Goal: Task Accomplishment & Management: Complete application form

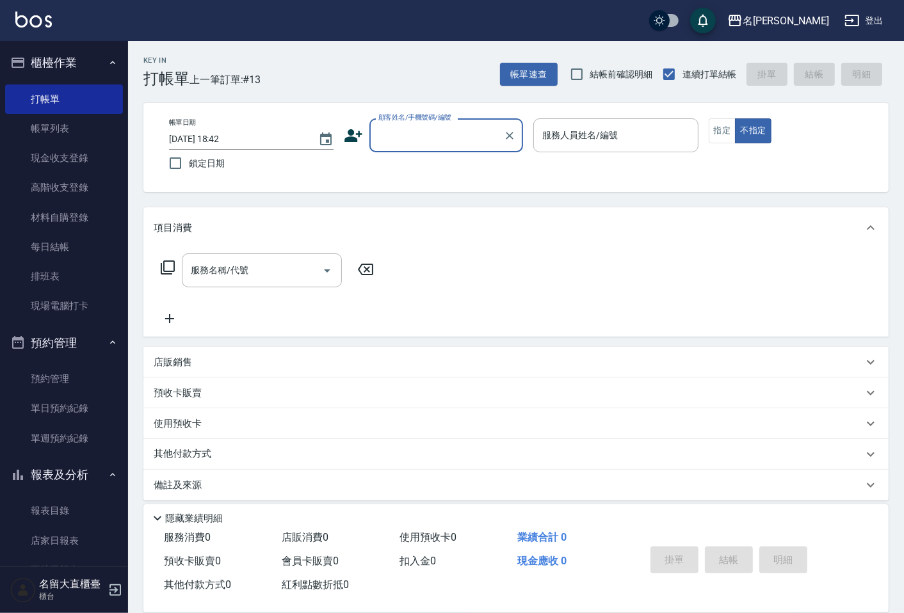
click at [419, 137] on input "顧客姓名/手機號碼/編號" at bounding box center [436, 135] width 123 height 22
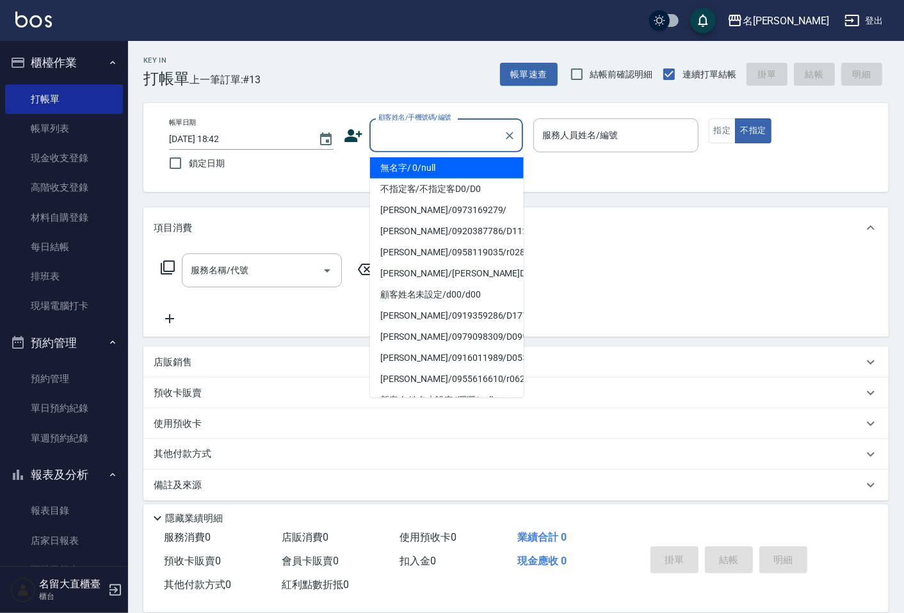
click at [443, 163] on li "無名字/ 0/null" at bounding box center [447, 168] width 154 height 21
type input "無名字/ 0/null"
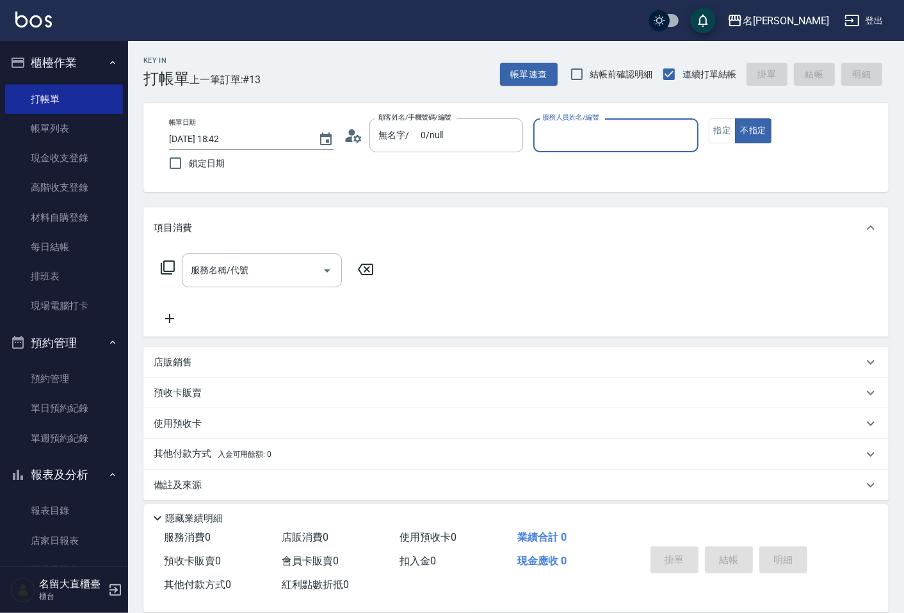
click at [574, 136] on input "服務人員姓名/編號" at bounding box center [615, 135] width 153 height 22
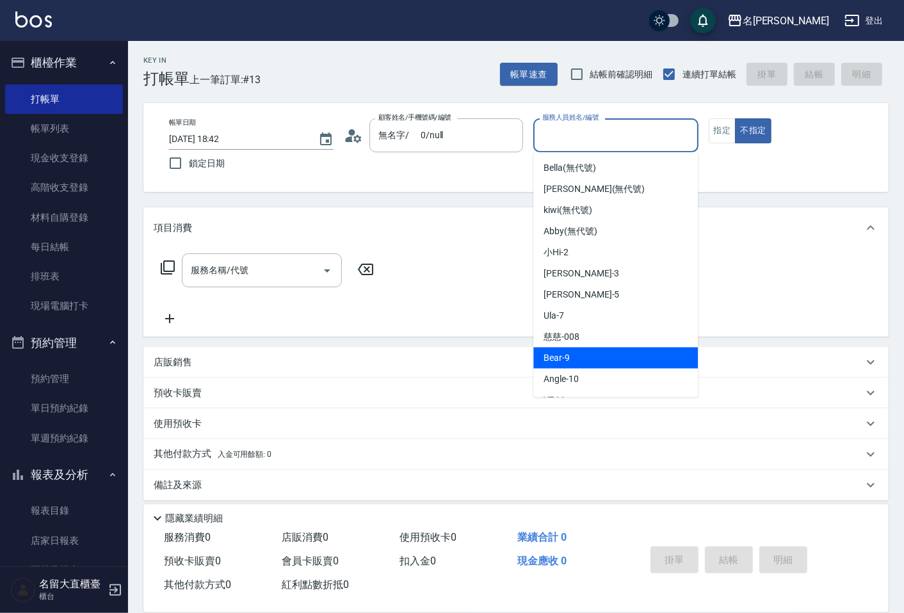
scroll to position [142, 0]
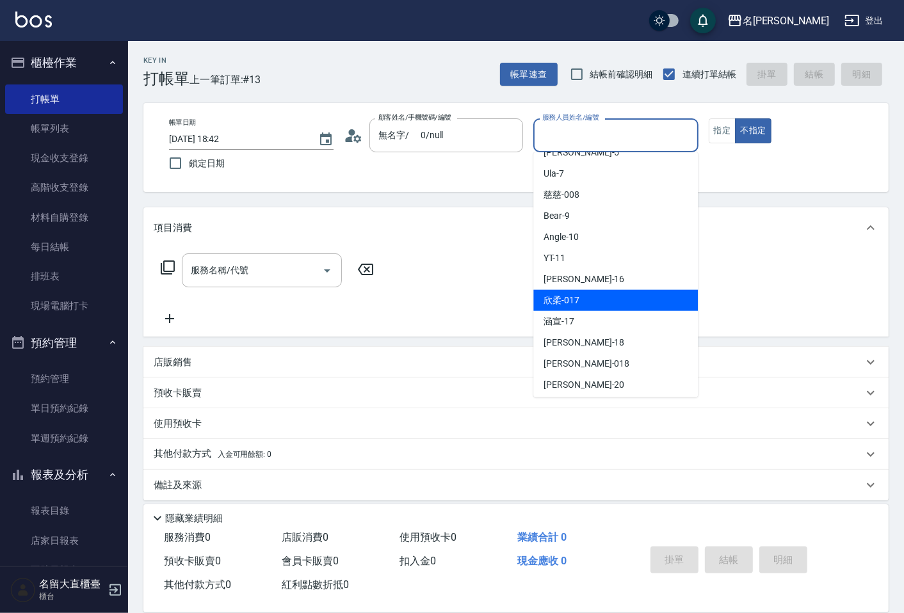
click at [590, 309] on ul "[PERSON_NAME] (無代號) [PERSON_NAME] (無代號) kiwi (無代號) [PERSON_NAME] (無代號) 小Hi -2 […" at bounding box center [615, 274] width 165 height 245
click at [591, 295] on div "欣柔 -017" at bounding box center [615, 300] width 165 height 21
type input "欣柔-017"
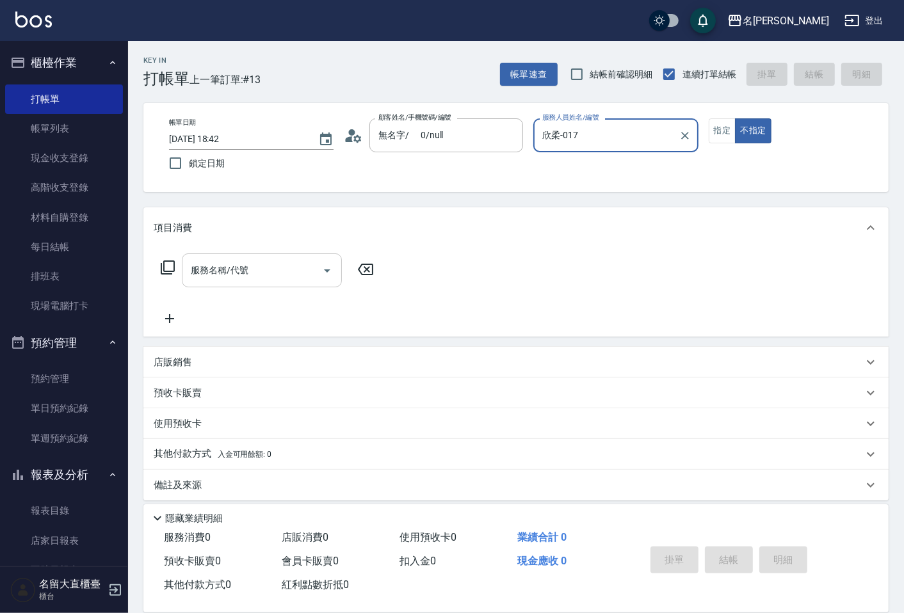
click at [202, 279] on input "服務名稱/代號" at bounding box center [252, 270] width 129 height 22
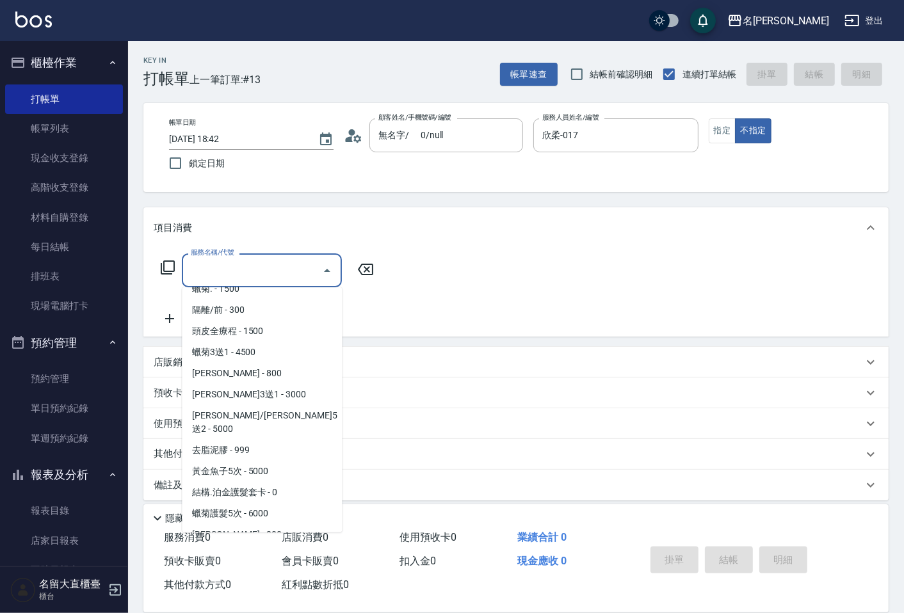
scroll to position [782, 0]
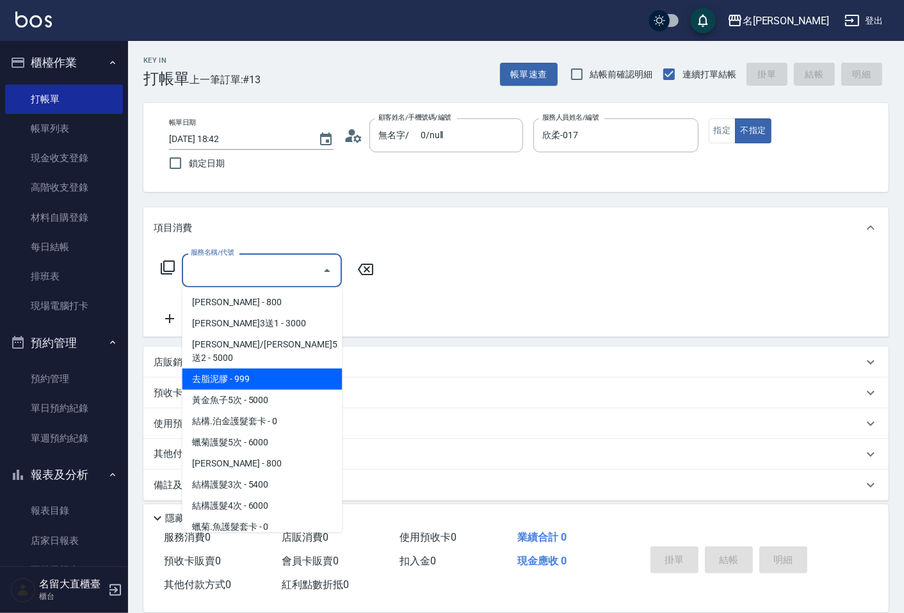
click at [257, 372] on span "去脂泥膠 - 999" at bounding box center [262, 379] width 160 height 21
type input "去脂泥膠(614)"
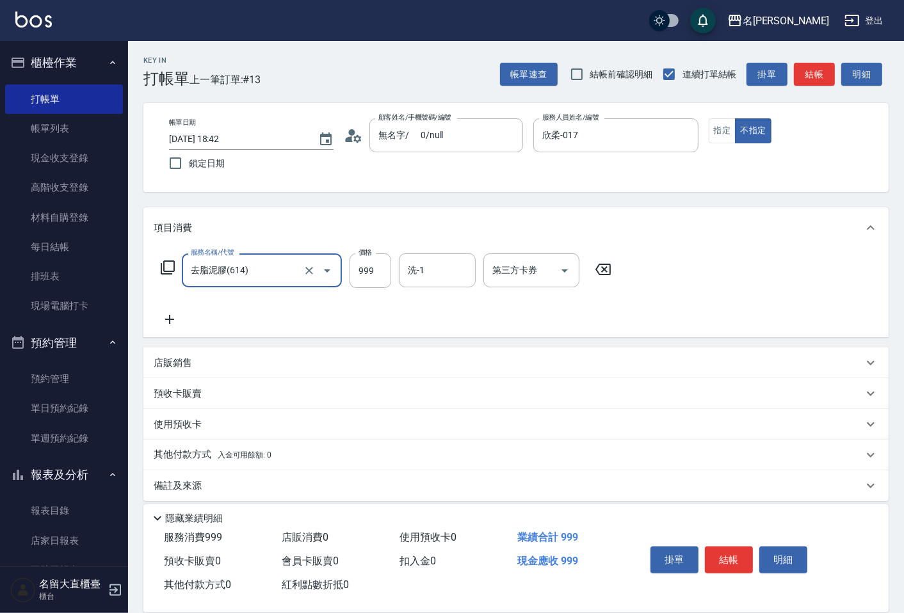
click at [392, 266] on div "服務名稱/代號 去脂泥膠(614) 服務名稱/代號 價格 999 價格 洗-1 洗-1 第三方卡券 第三方卡券" at bounding box center [387, 271] width 466 height 35
click at [369, 265] on input "999" at bounding box center [371, 271] width 42 height 35
type input "1250"
click at [165, 321] on icon at bounding box center [170, 319] width 32 height 15
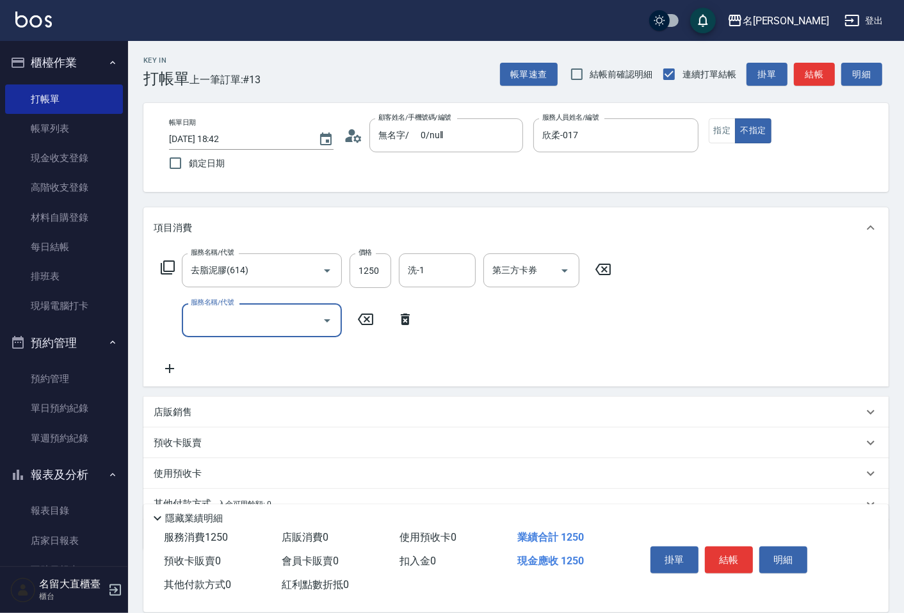
click at [188, 314] on input "服務名稱/代號" at bounding box center [252, 320] width 129 height 22
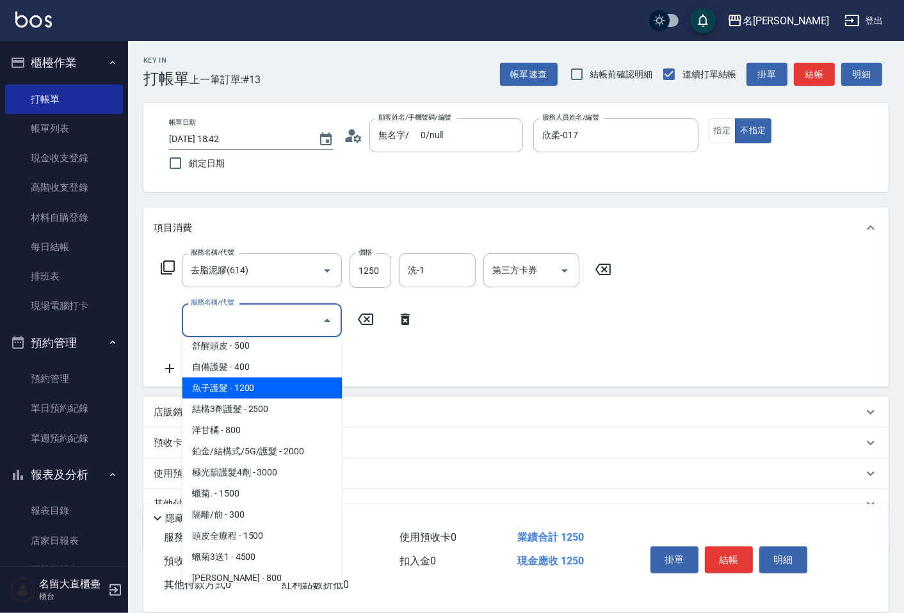
scroll to position [640, 0]
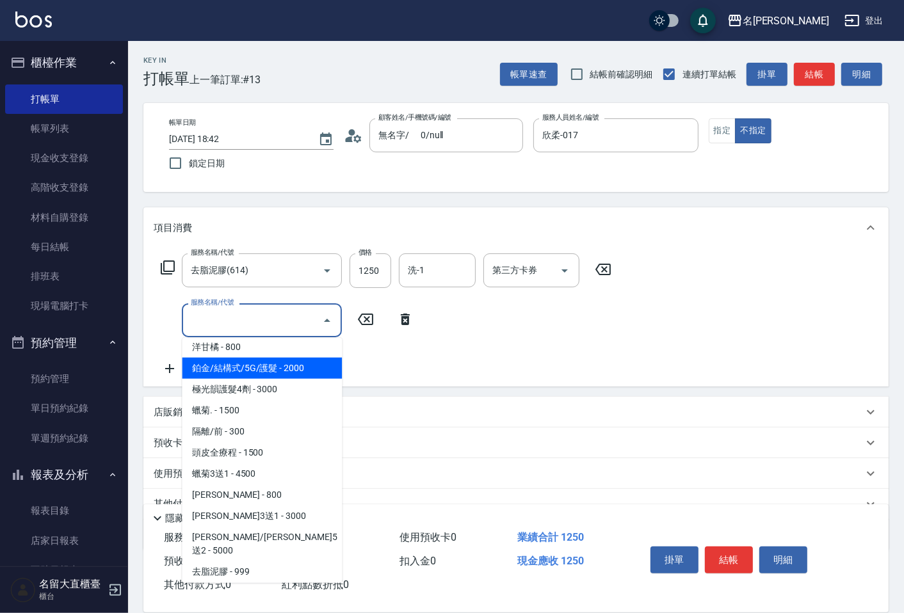
click at [277, 372] on span "鉑金/結構式/5G/護髮 - 2000" at bounding box center [262, 368] width 160 height 21
type input "鉑金/結構式/5G/護髮(605)"
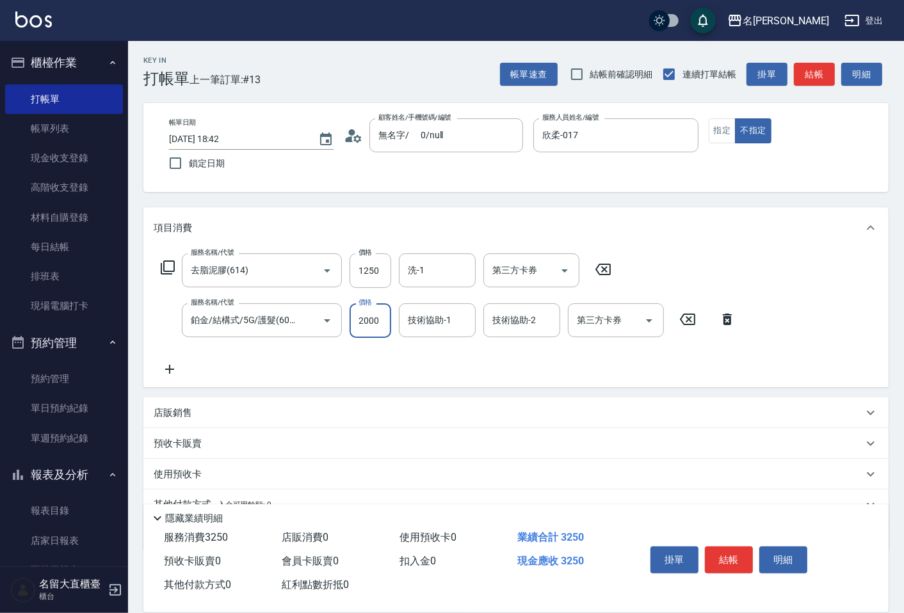
click at [356, 325] on input "2000" at bounding box center [371, 321] width 42 height 35
type input "1250"
click at [712, 558] on button "結帳" at bounding box center [729, 560] width 48 height 27
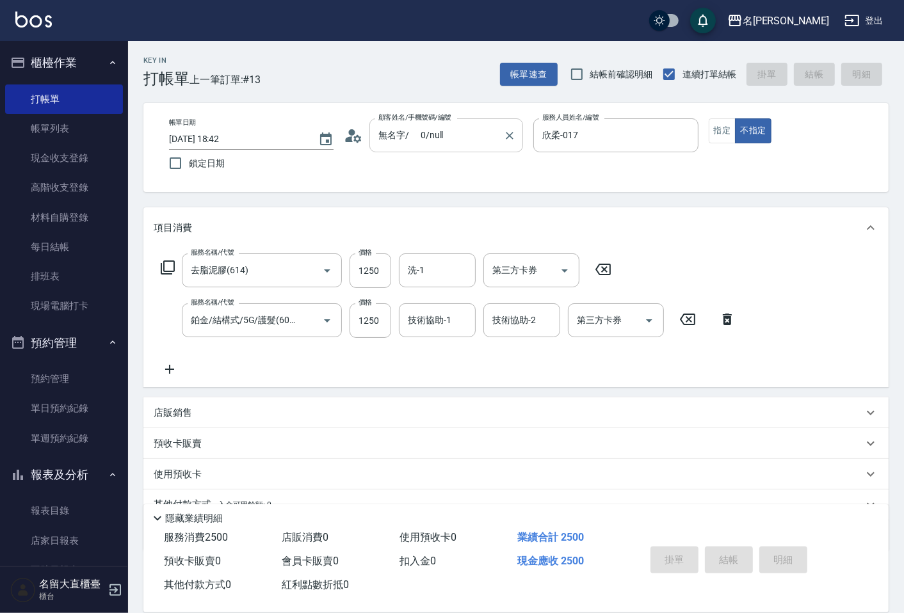
type input "[DATE] 19:23"
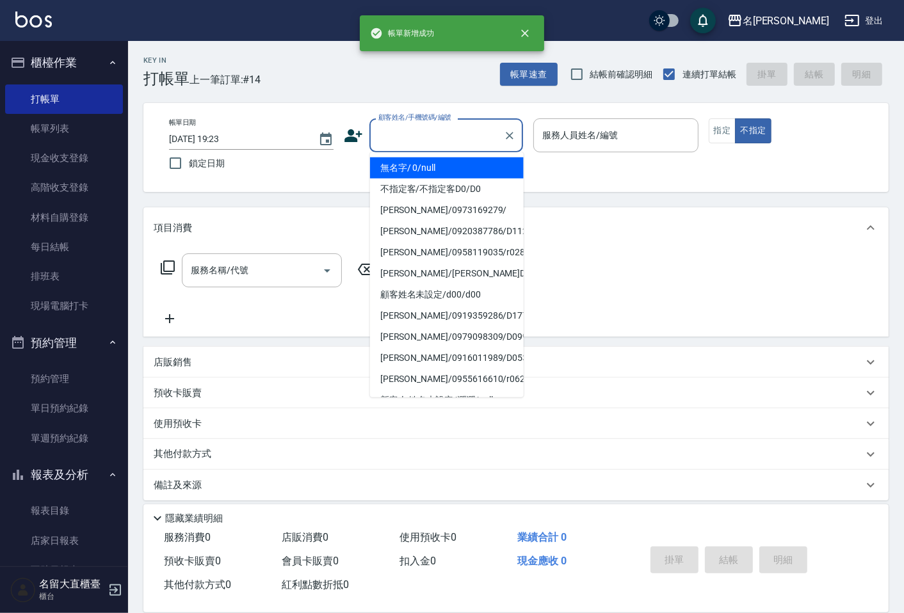
click at [407, 134] on input "顧客姓名/手機號碼/編號" at bounding box center [436, 135] width 123 height 22
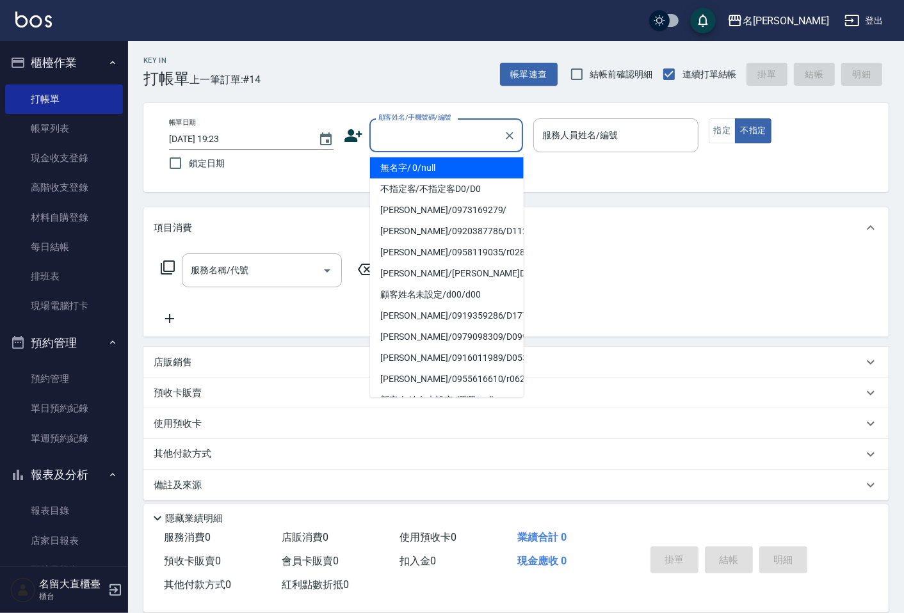
click at [443, 166] on li "無名字/ 0/null" at bounding box center [447, 168] width 154 height 21
type input "無名字/ 0/null"
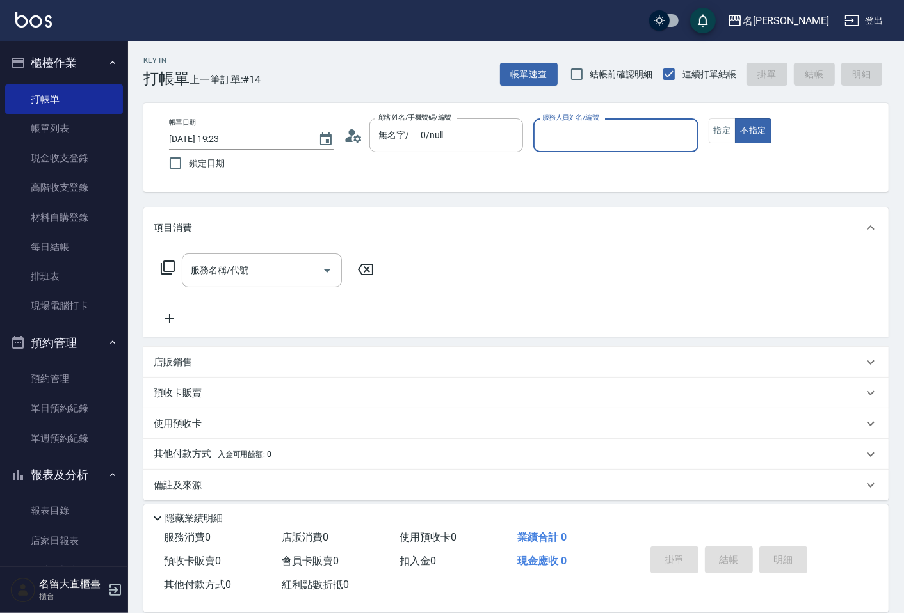
click at [552, 146] on div "服務人員姓名/編號" at bounding box center [615, 135] width 165 height 34
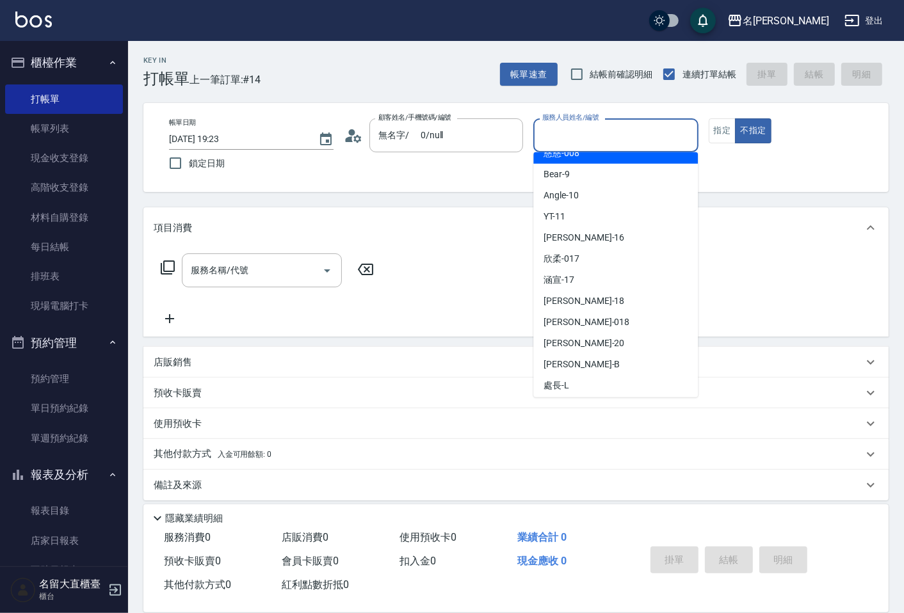
scroll to position [187, 0]
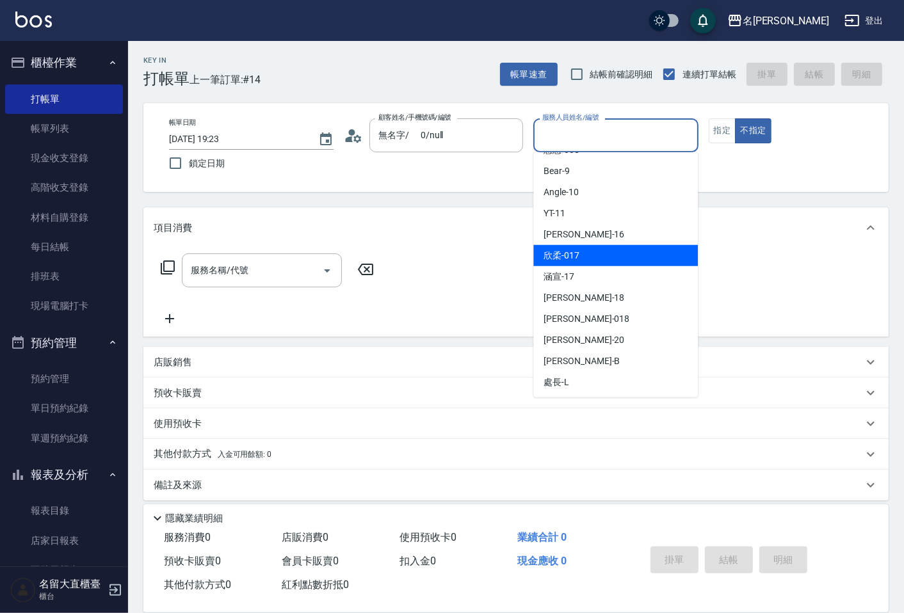
click at [606, 257] on div "欣柔 -017" at bounding box center [615, 255] width 165 height 21
type input "欣柔-017"
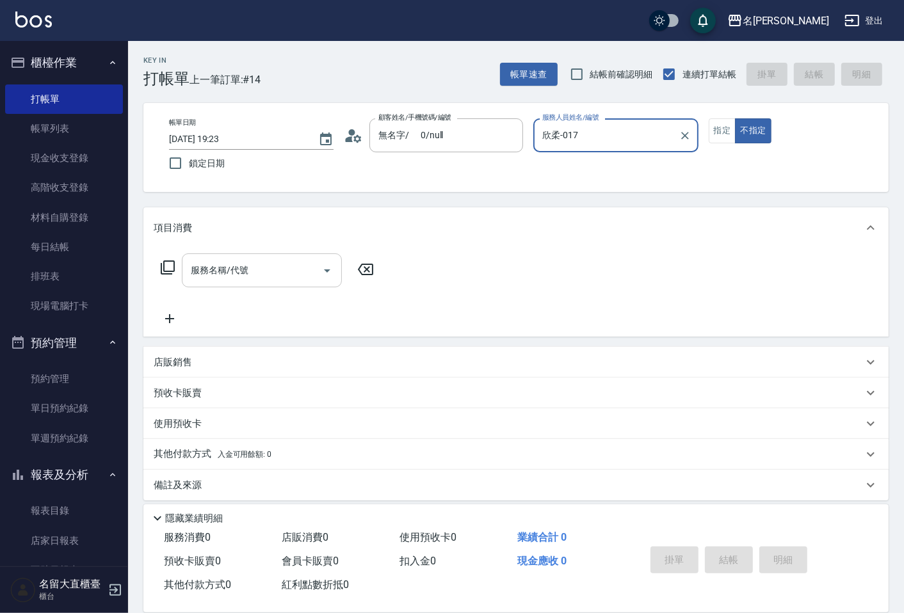
click at [302, 268] on input "服務名稱/代號" at bounding box center [252, 270] width 129 height 22
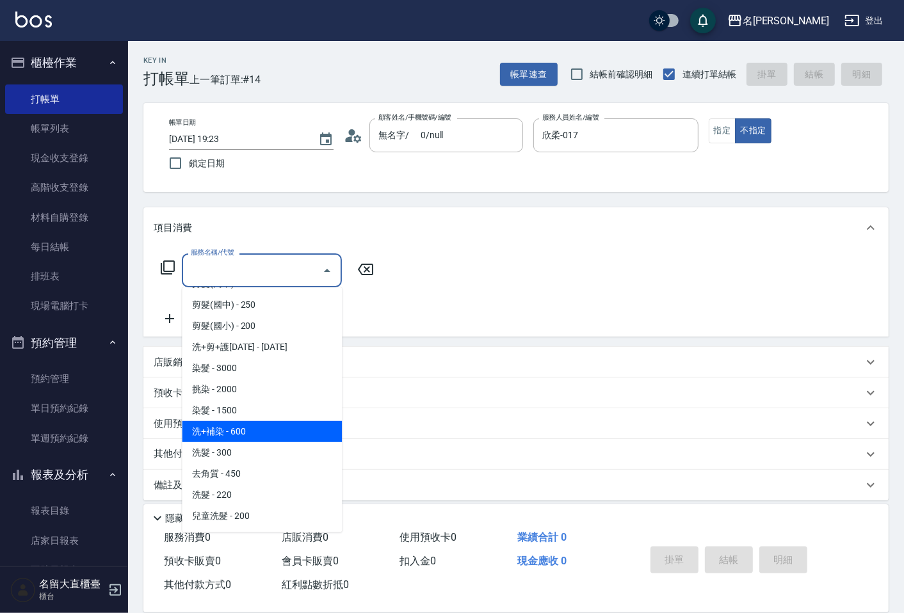
scroll to position [213, 0]
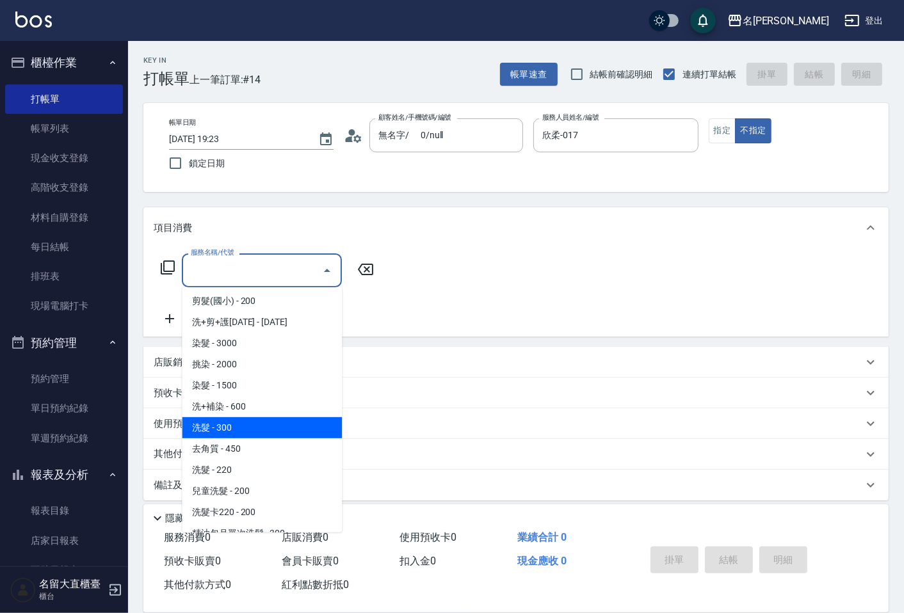
click at [228, 425] on span "洗髮 - 300" at bounding box center [262, 427] width 160 height 21
type input "洗髮(500)"
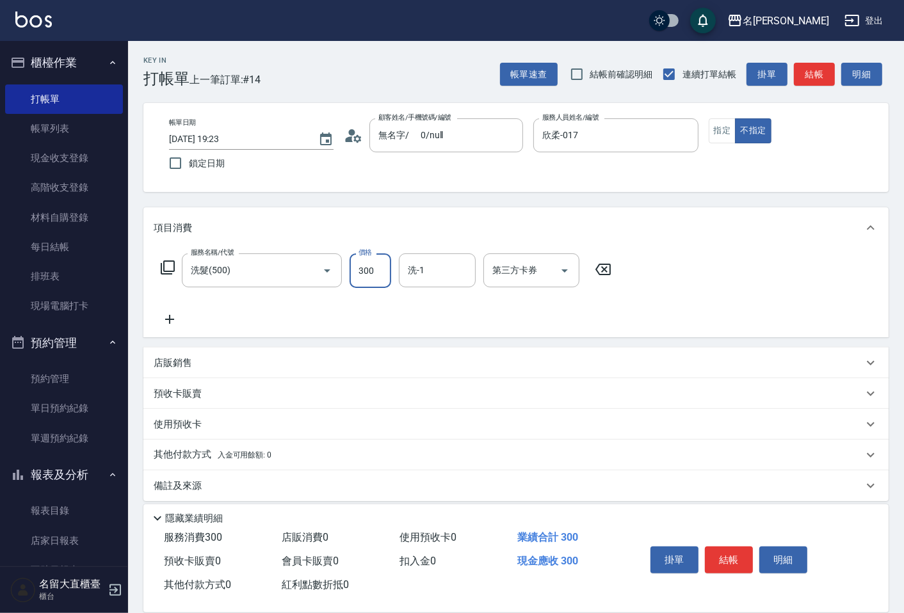
click at [362, 279] on input "300" at bounding box center [371, 271] width 42 height 35
type input "350"
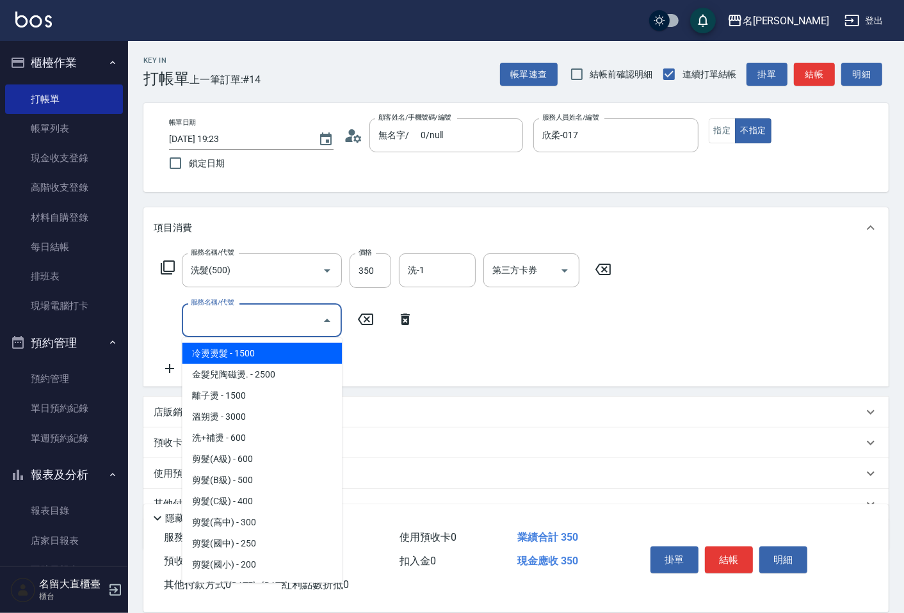
click at [215, 327] on input "服務名稱/代號" at bounding box center [252, 320] width 129 height 22
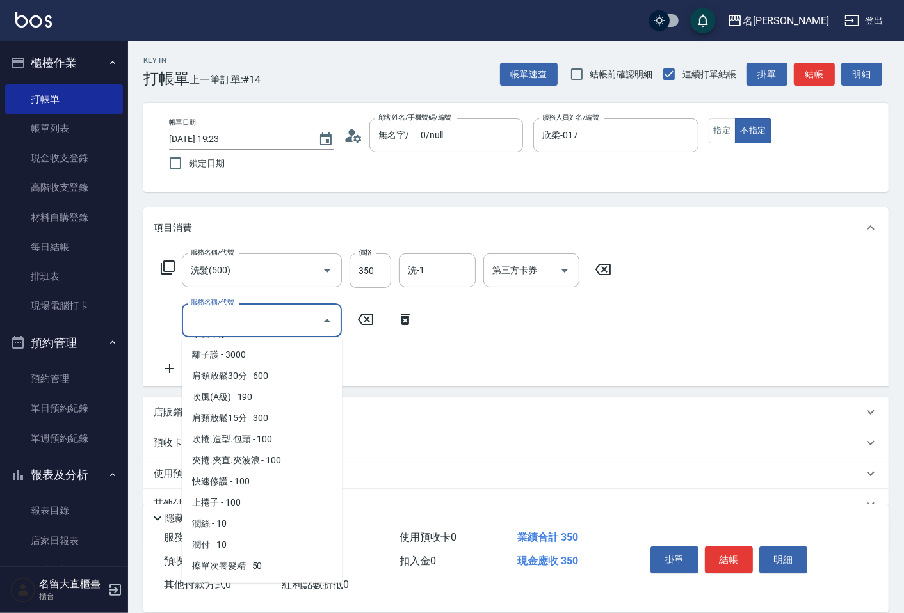
scroll to position [1067, 0]
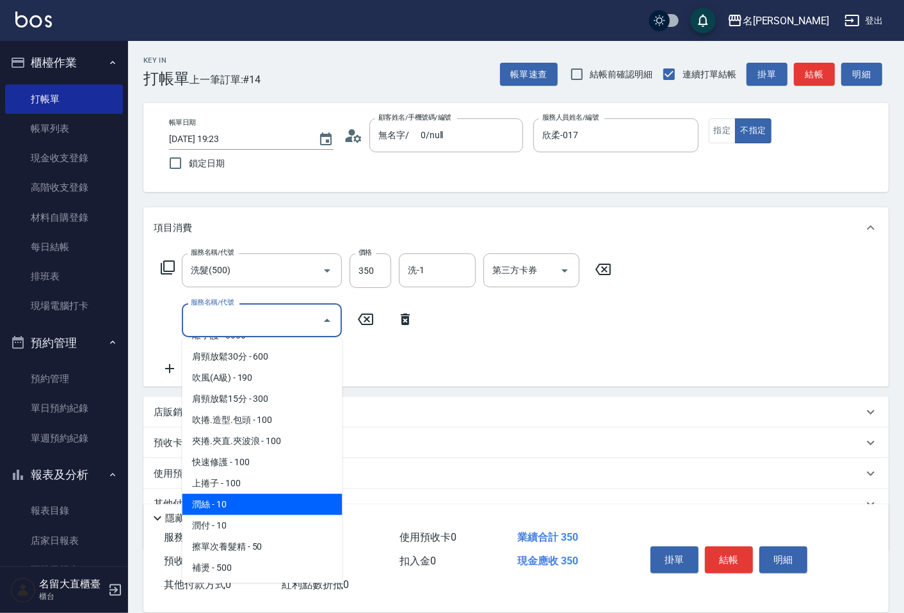
click at [232, 494] on span "潤絲 - 10" at bounding box center [262, 504] width 160 height 21
type input "潤絲(802)"
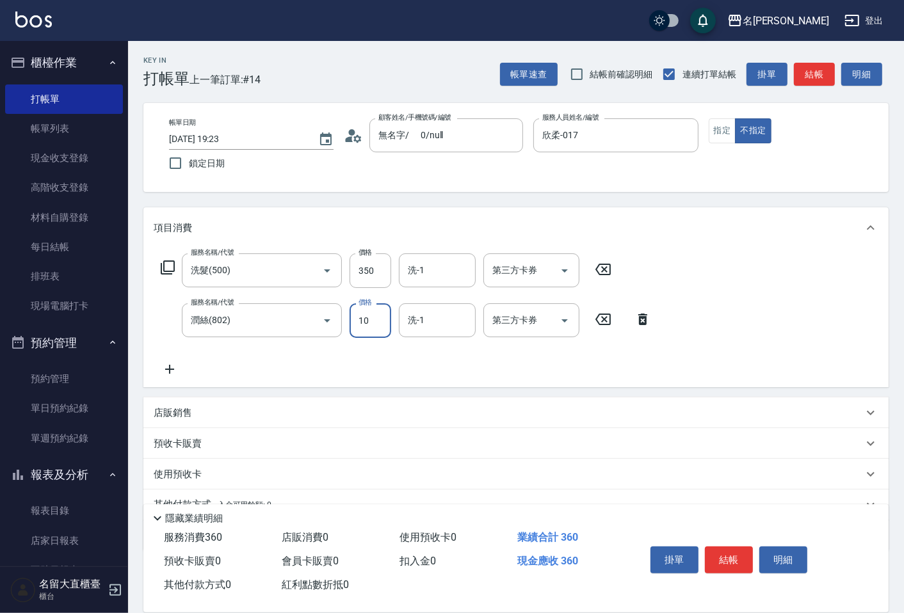
click at [364, 328] on input "10" at bounding box center [371, 321] width 42 height 35
type input "20"
click at [740, 554] on button "結帳" at bounding box center [729, 560] width 48 height 27
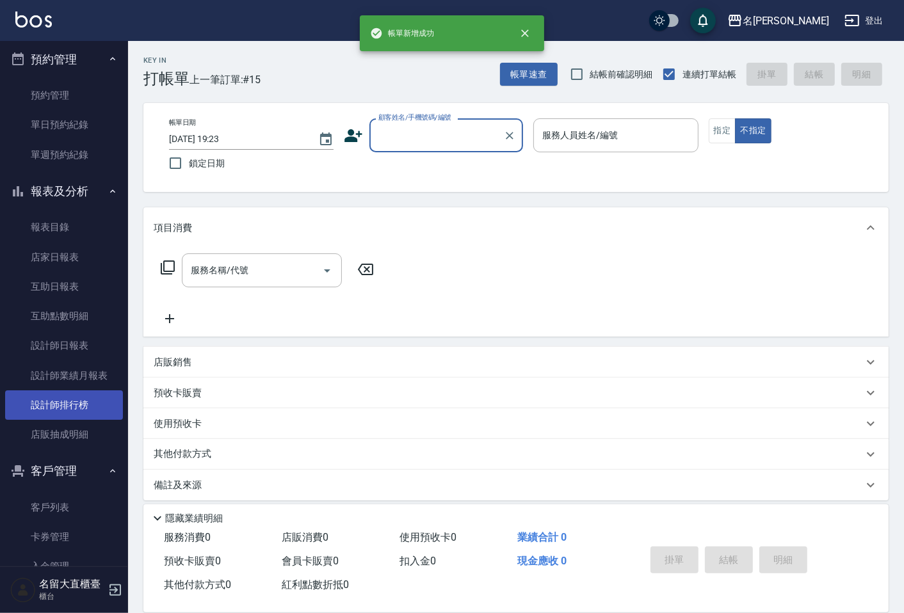
scroll to position [284, 0]
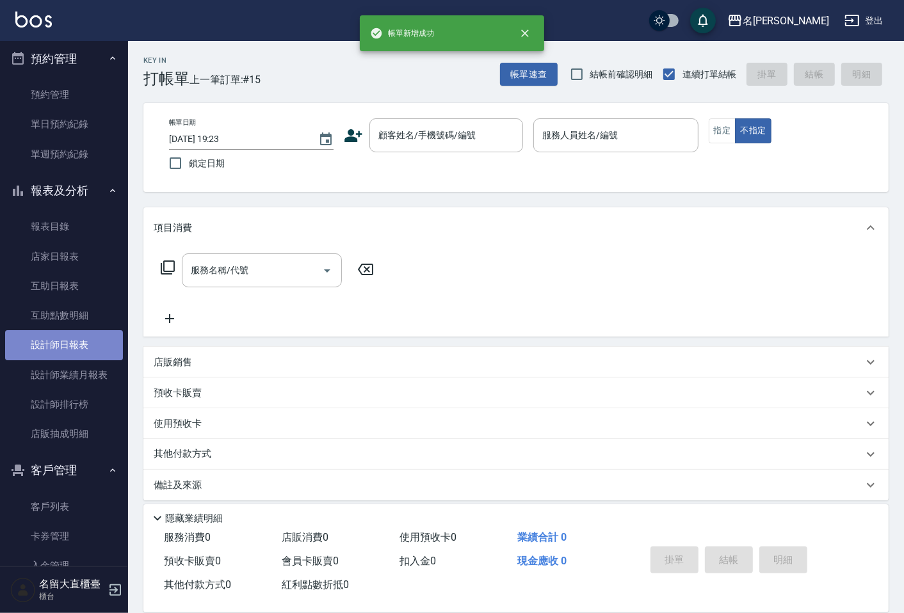
click at [86, 359] on link "設計師日報表" at bounding box center [64, 344] width 118 height 29
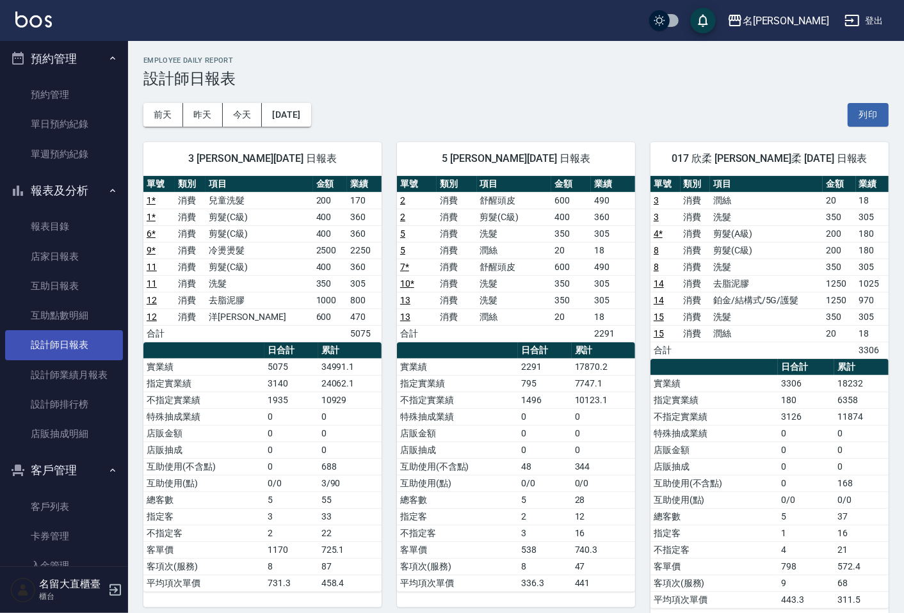
click at [86, 352] on link "設計師日報表" at bounding box center [64, 344] width 118 height 29
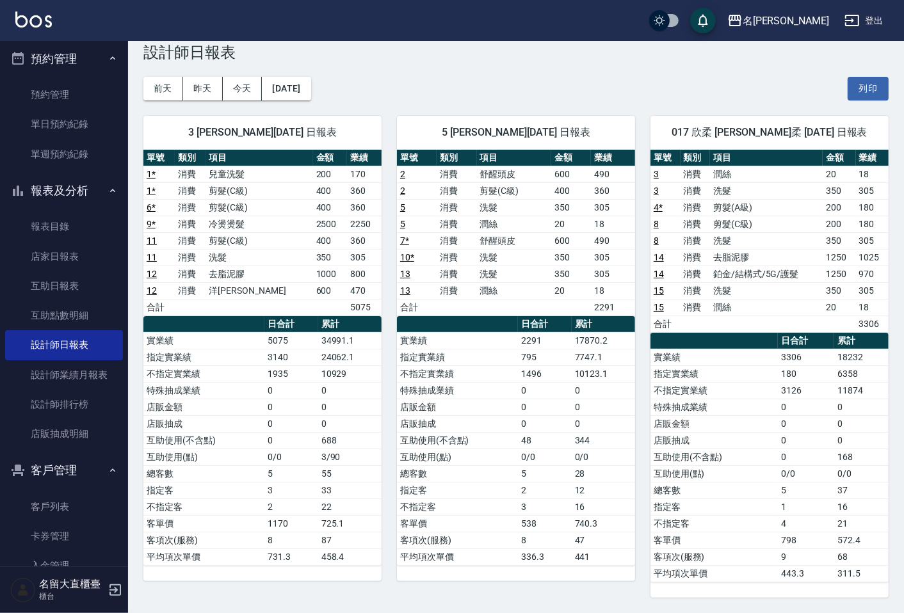
drag, startPoint x: 795, startPoint y: 446, endPoint x: 220, endPoint y: 329, distance: 587.3
click at [775, 448] on tr "店販抽成 0 0" at bounding box center [770, 440] width 238 height 17
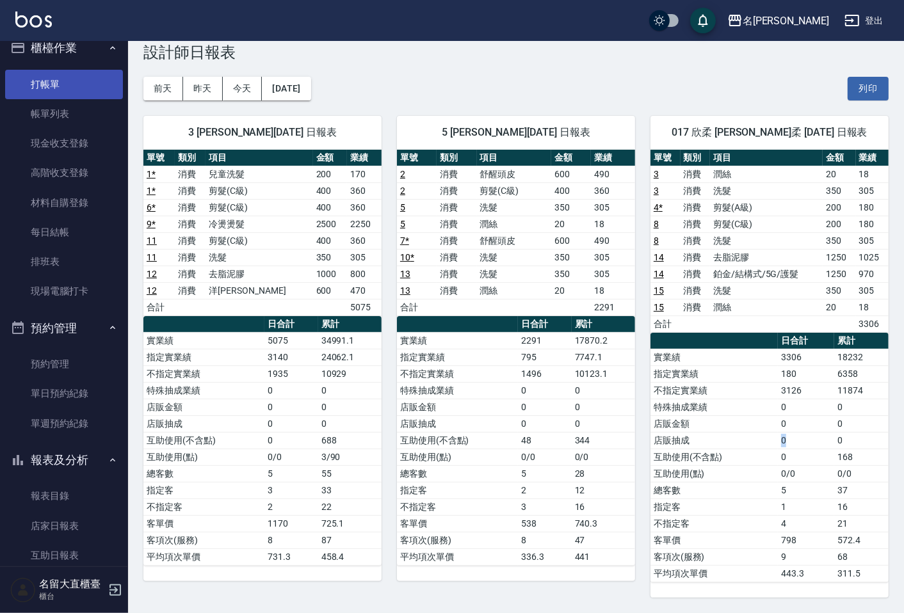
scroll to position [0, 0]
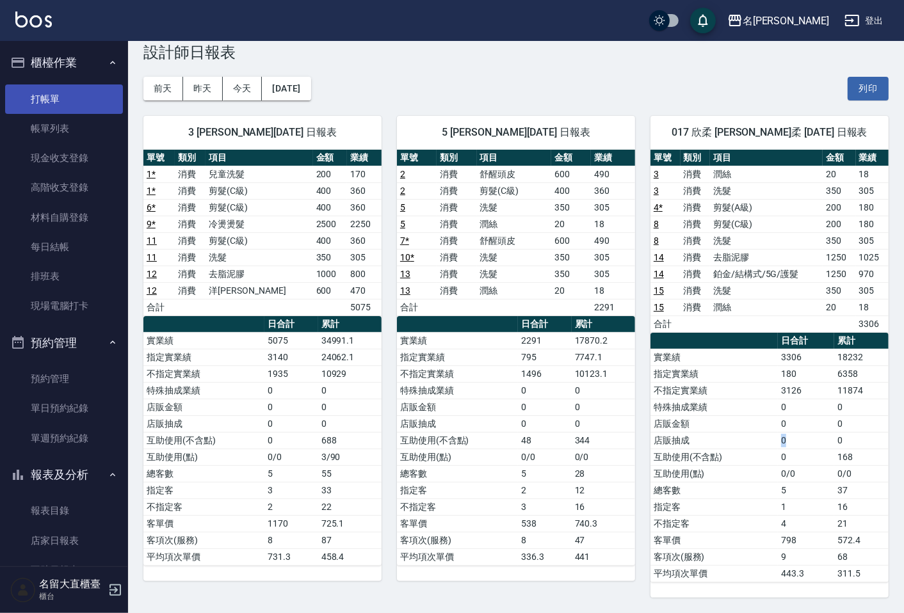
click at [101, 99] on link "打帳單" at bounding box center [64, 99] width 118 height 29
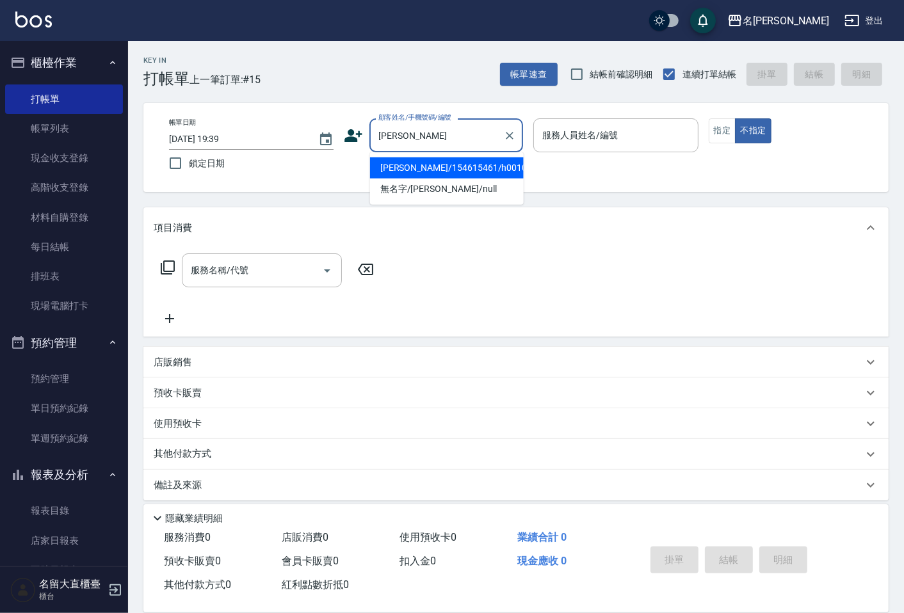
click at [483, 173] on li "[PERSON_NAME]/154615461/h0010" at bounding box center [447, 168] width 154 height 21
type input "[PERSON_NAME]/154615461/h0010"
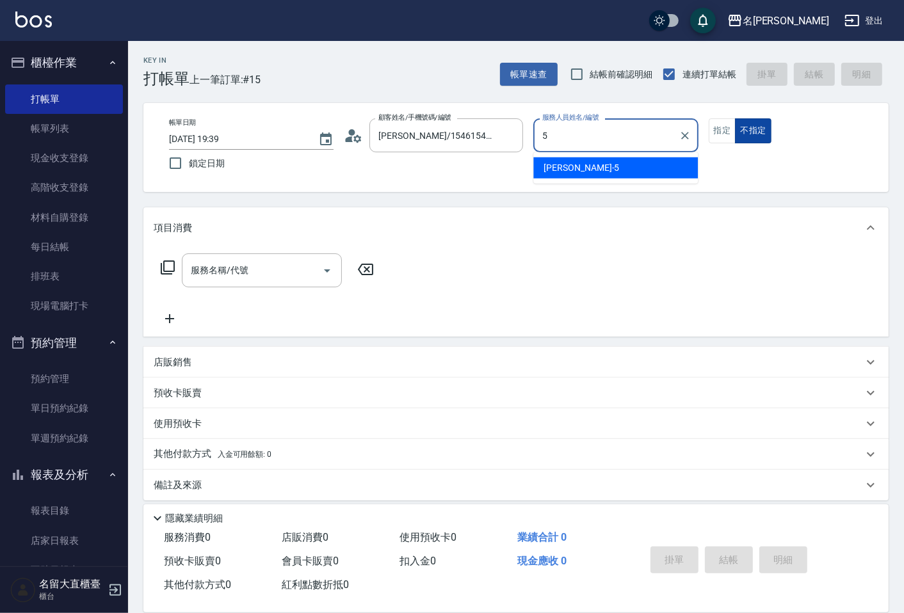
type input "Reese-5"
type button "false"
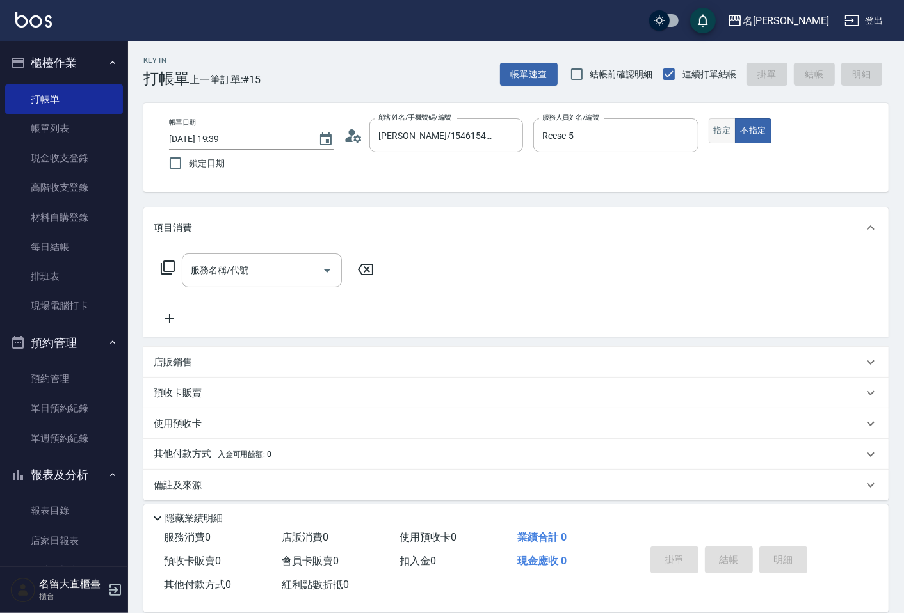
click at [720, 139] on button "指定" at bounding box center [723, 130] width 28 height 25
click at [204, 270] on input "服務名稱/代號" at bounding box center [252, 270] width 129 height 22
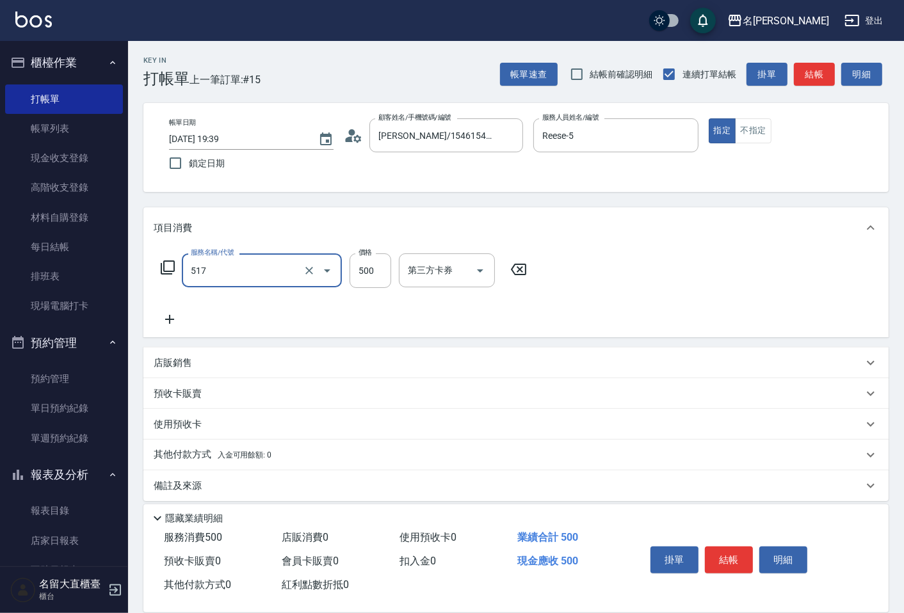
type input "舒醒頭皮(517)"
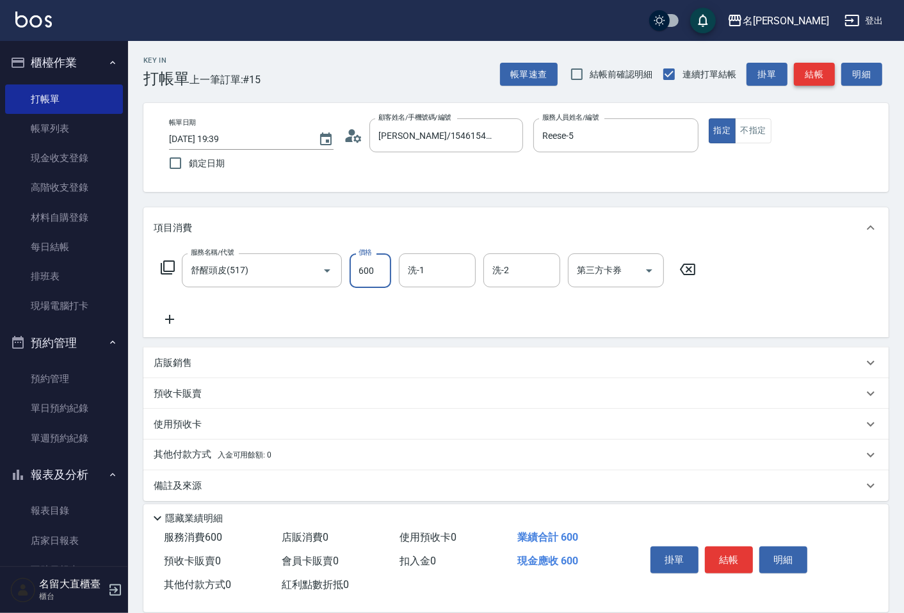
type input "600"
click at [828, 75] on button "結帳" at bounding box center [814, 75] width 41 height 24
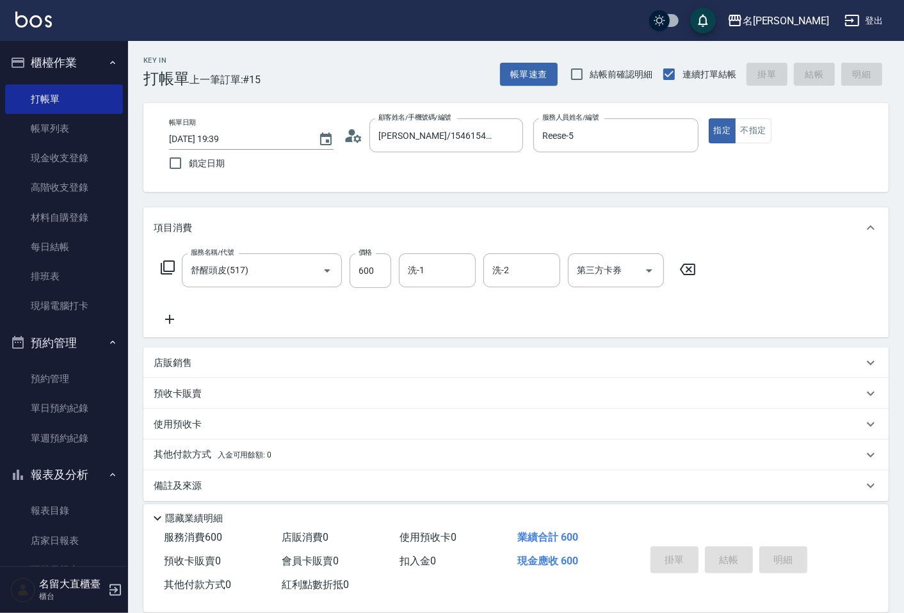
type input "[DATE] 19:40"
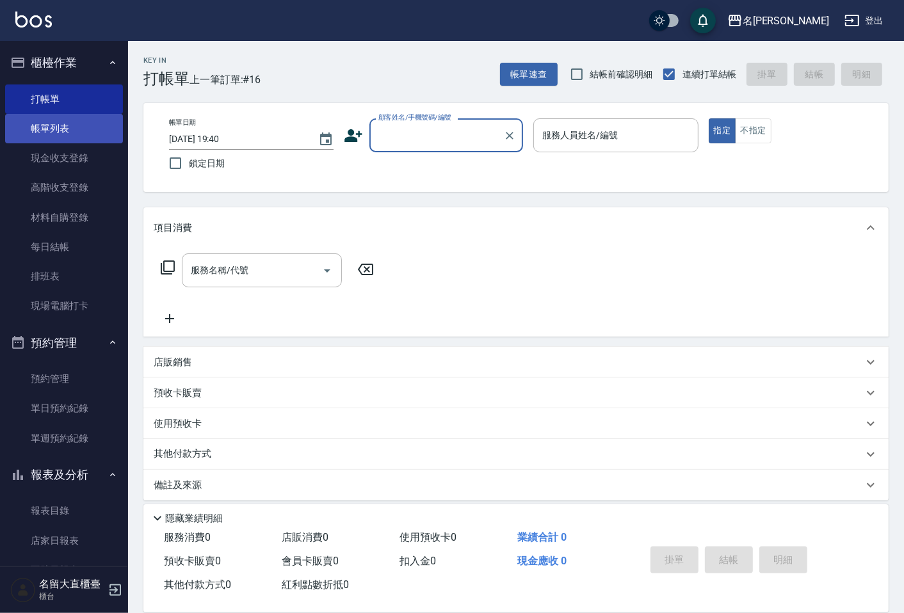
click at [52, 126] on link "帳單列表" at bounding box center [64, 128] width 118 height 29
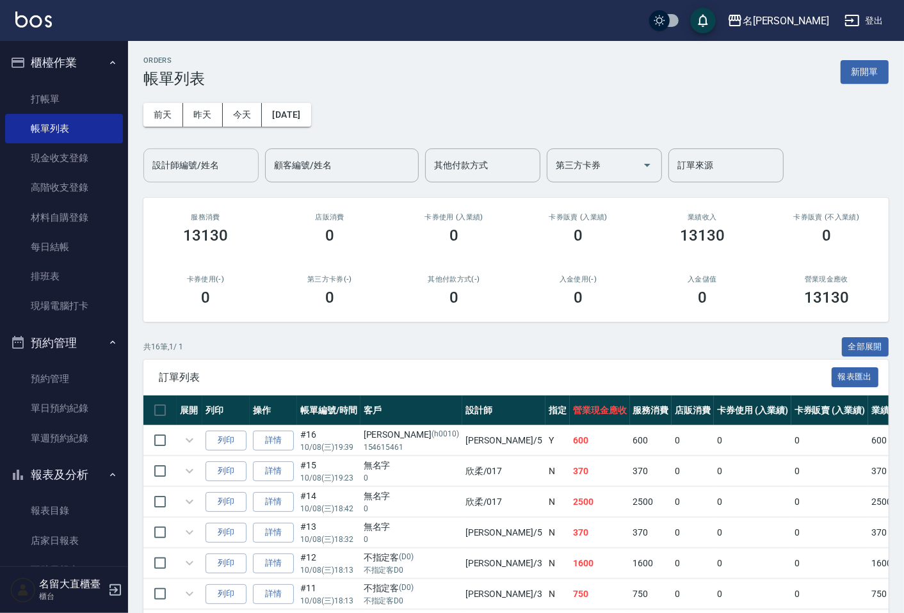
click at [193, 168] on input "設計師編號/姓名" at bounding box center [201, 165] width 104 height 22
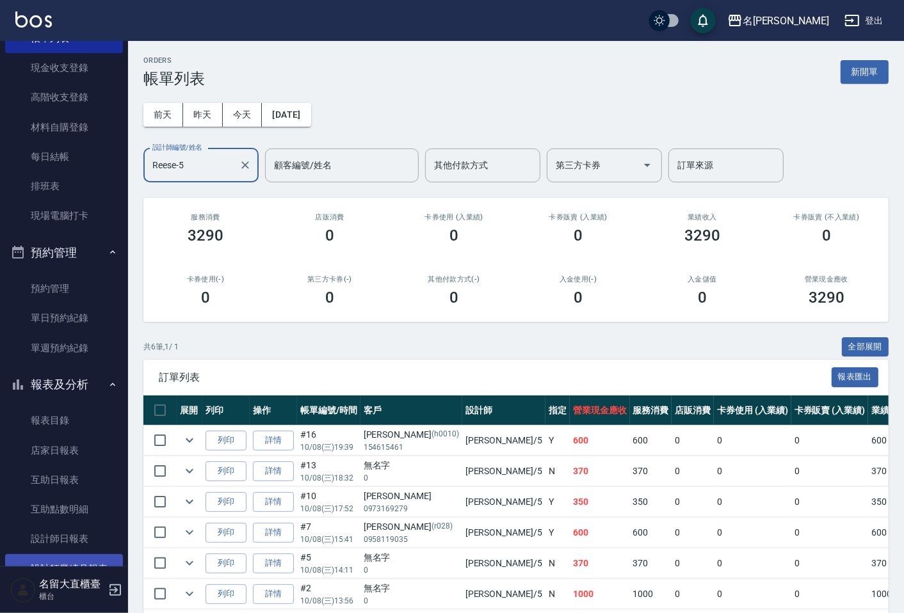
scroll to position [142, 0]
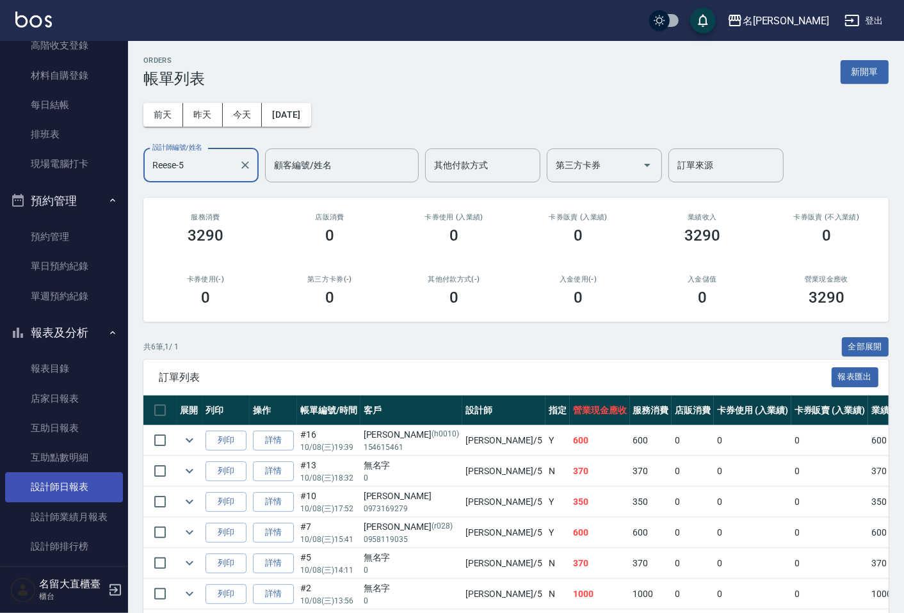
type input "Reese-5"
click at [110, 482] on link "設計師日報表" at bounding box center [64, 487] width 118 height 29
